Goal: Check status

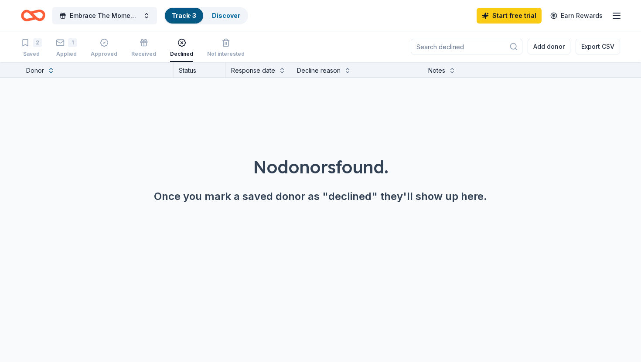
click at [186, 17] on link "Track · 3" at bounding box center [184, 15] width 24 height 7
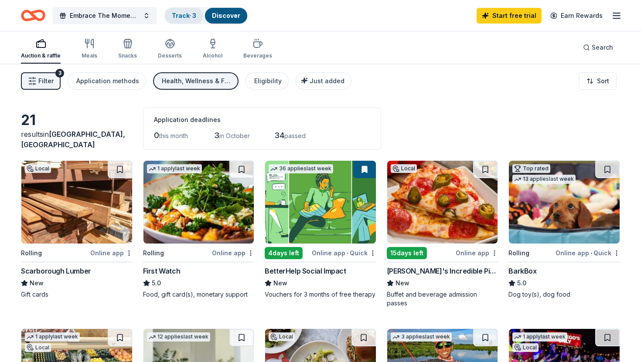
click at [182, 15] on link "Track · 3" at bounding box center [184, 15] width 24 height 7
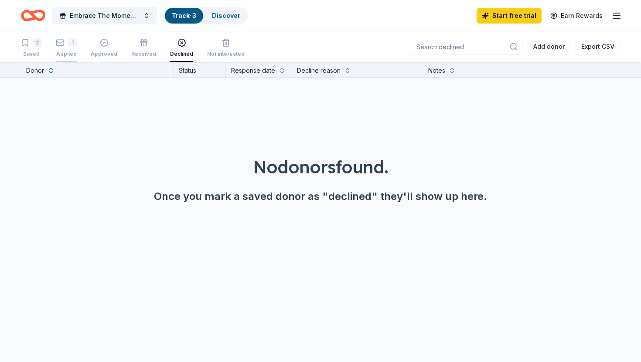
click at [68, 41] on div "1" at bounding box center [66, 42] width 21 height 9
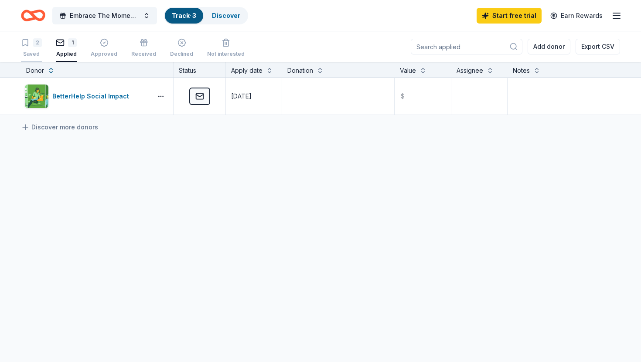
click at [36, 42] on div "2" at bounding box center [37, 42] width 9 height 9
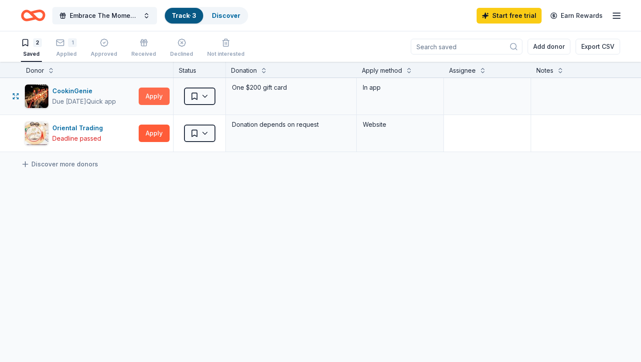
click at [152, 95] on button "Apply" at bounding box center [154, 96] width 31 height 17
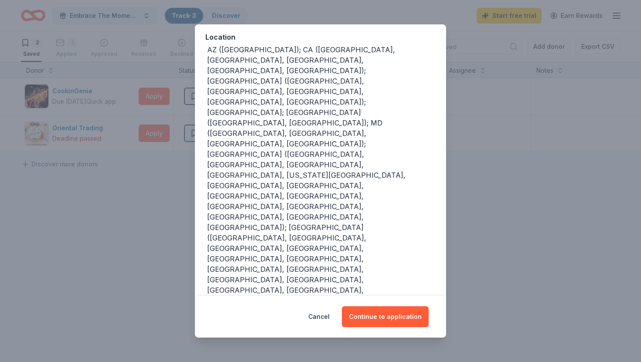
scroll to position [118, 0]
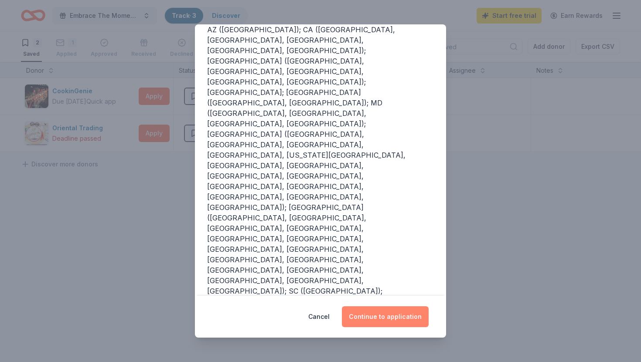
click at [391, 320] on button "Continue to application" at bounding box center [385, 316] width 87 height 21
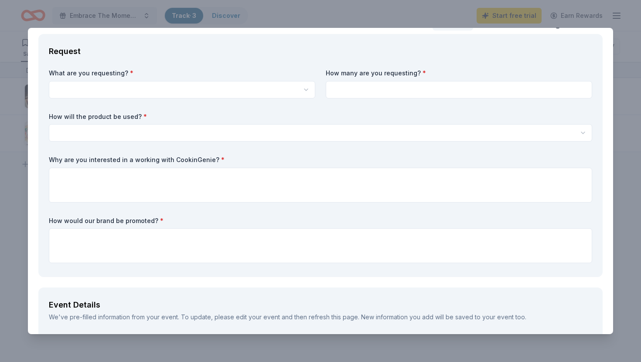
scroll to position [0, 0]
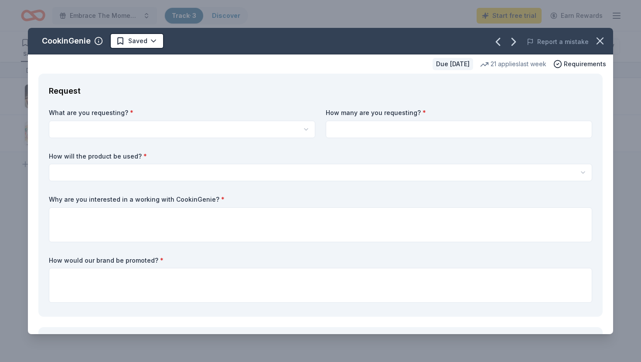
click at [277, 9] on div "CookinGenie Saved Report a mistake Due [DATE] 21 applies last week Requirements…" at bounding box center [320, 181] width 641 height 362
